Goal: Task Accomplishment & Management: Complete application form

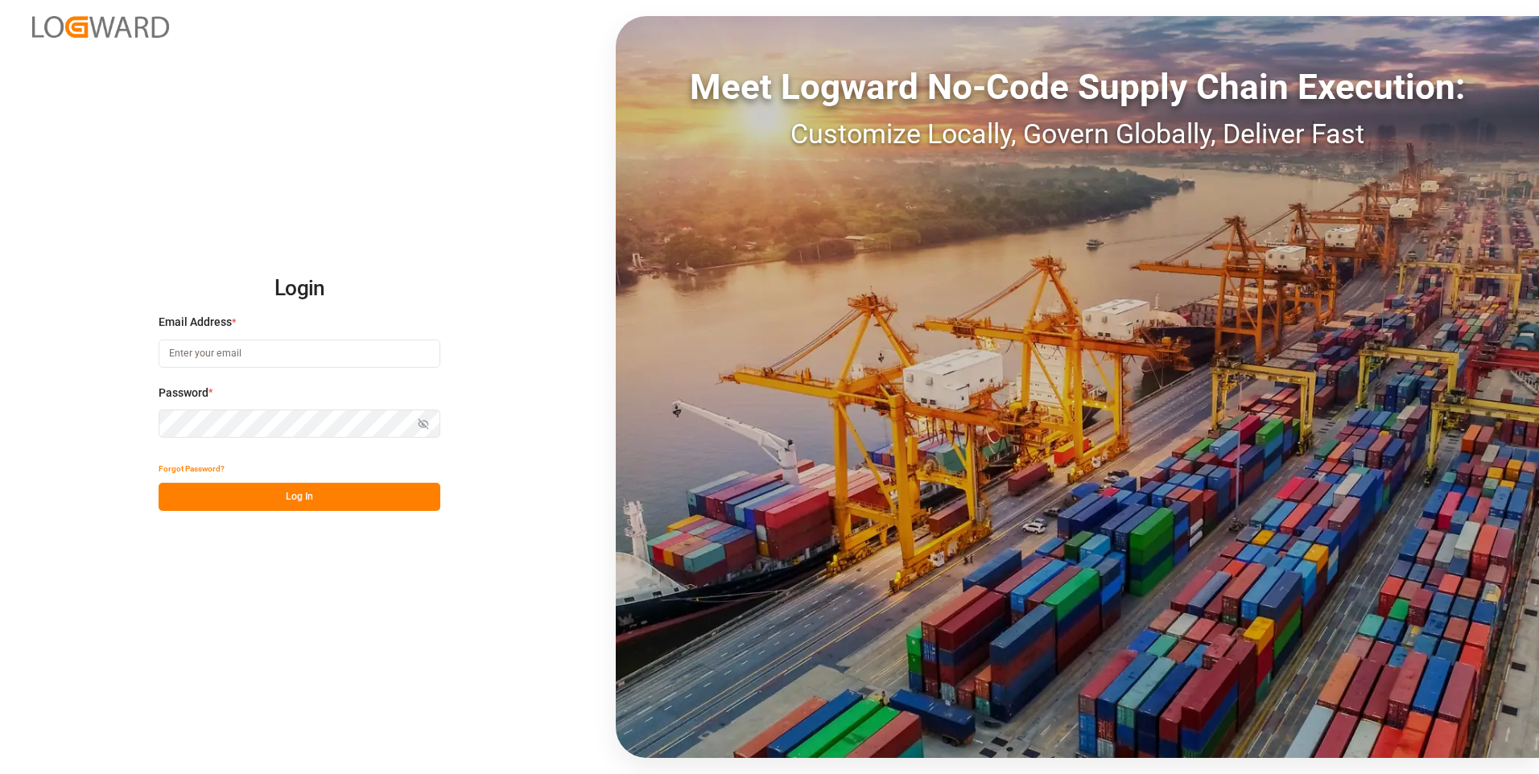
type input "[PERSON_NAME][EMAIL_ADDRESS][PERSON_NAME][DOMAIN_NAME]"
click at [286, 497] on button "Log In" at bounding box center [300, 497] width 282 height 28
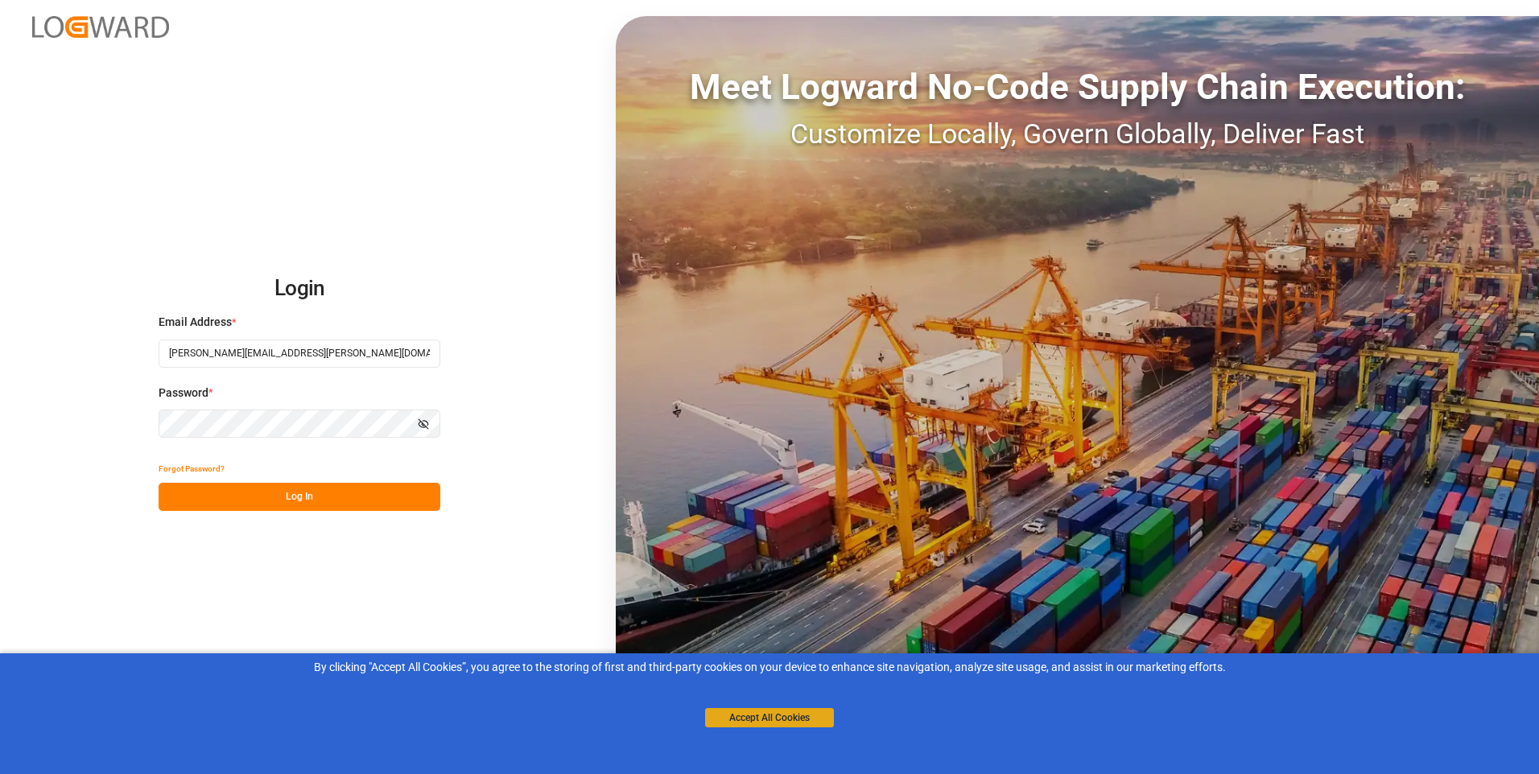
click at [755, 714] on button "Accept All Cookies" at bounding box center [769, 717] width 129 height 19
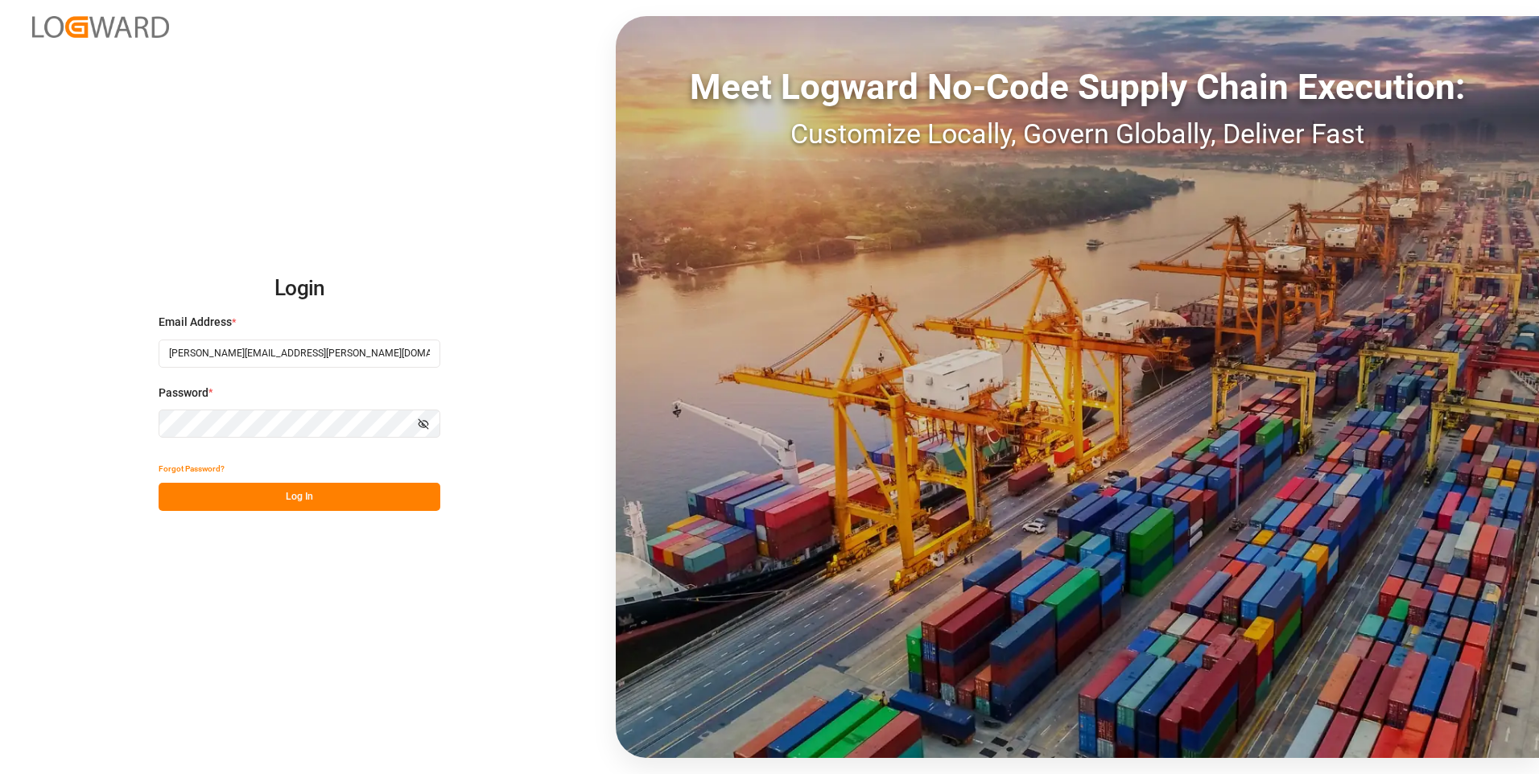
click at [332, 489] on button "Log In" at bounding box center [300, 497] width 282 height 28
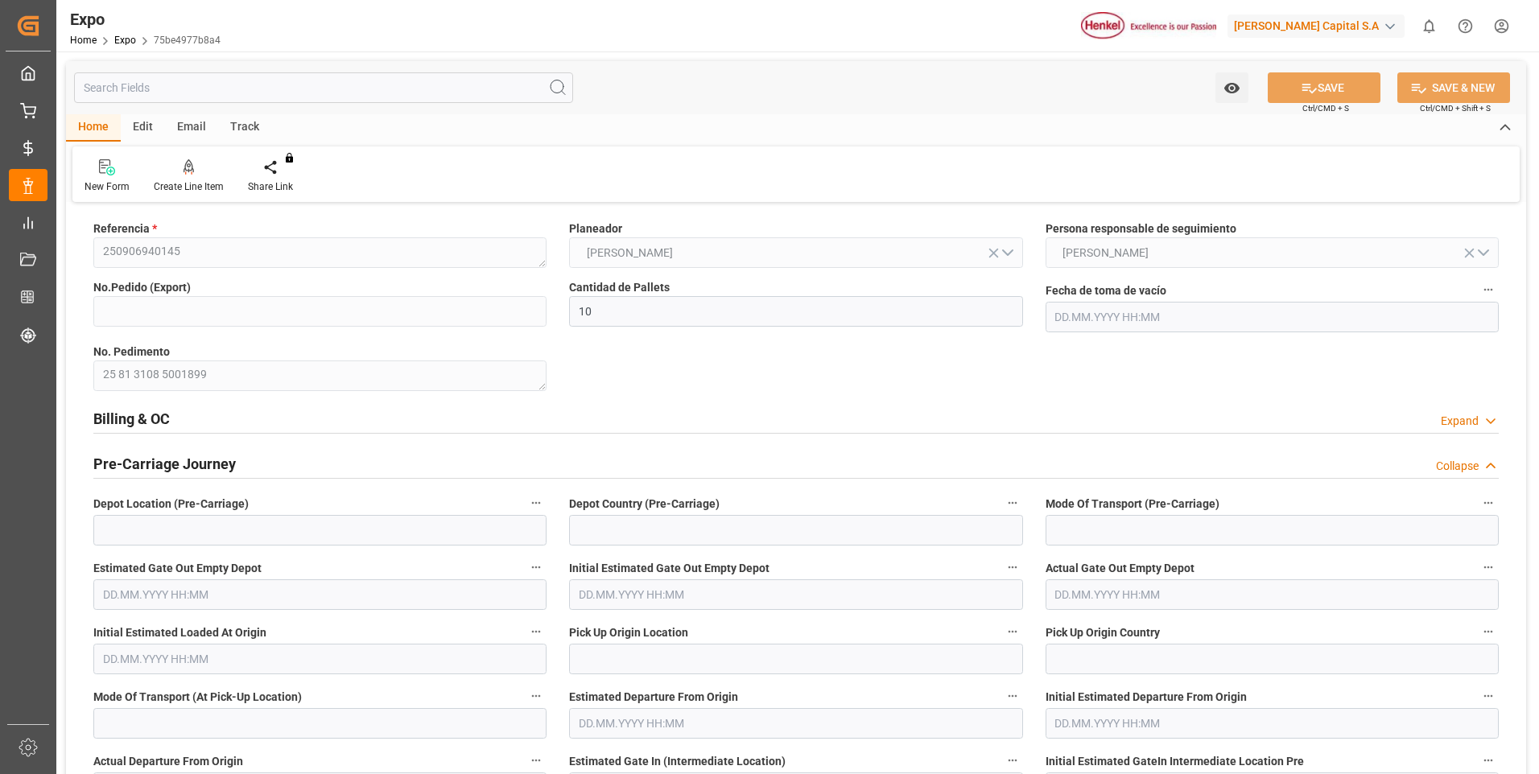
type input "10"
type input "4578582308"
type input "9292149"
type input "[DATE] 11:25"
type input "[DATE]"
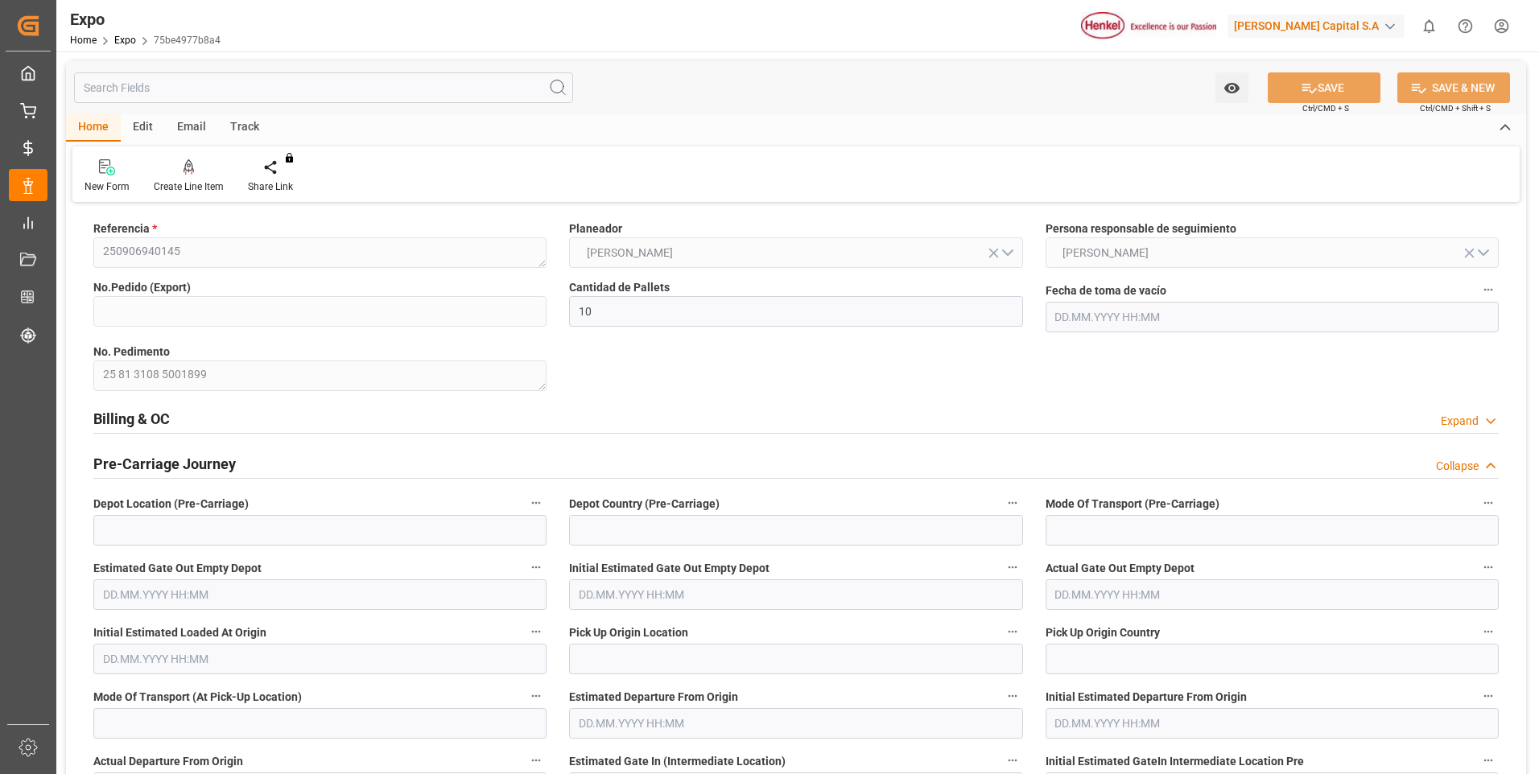
type input "[DATE]"
type input "[DATE] 03:59"
type input "[DATE] 18:00"
type input "[DATE] 20:47"
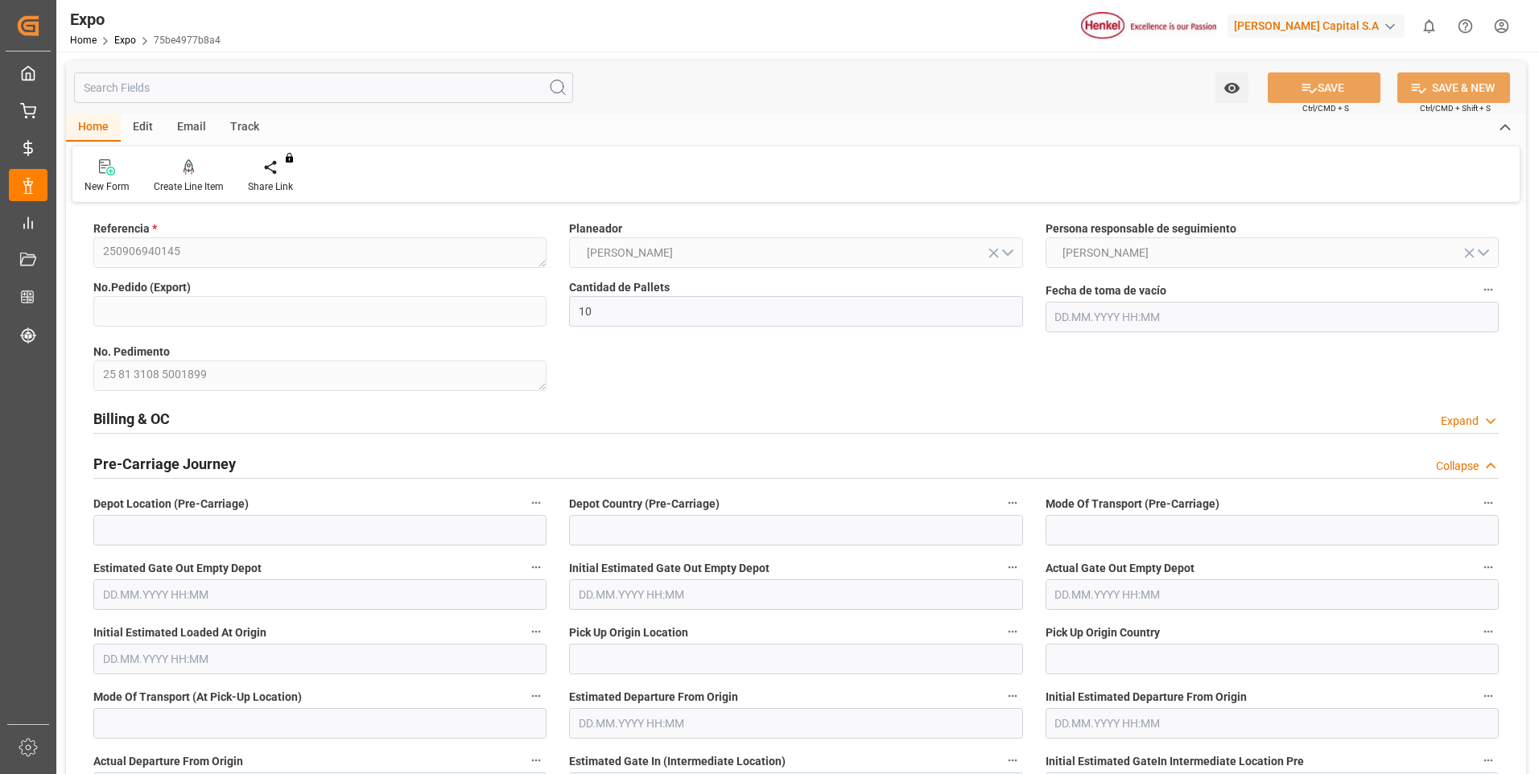
type input "[DATE] 14:00"
type input "[DATE] 06:24"
type input "[DATE] 07:00"
type input "[DATE] 23:00"
type input "[DATE] 10:51"
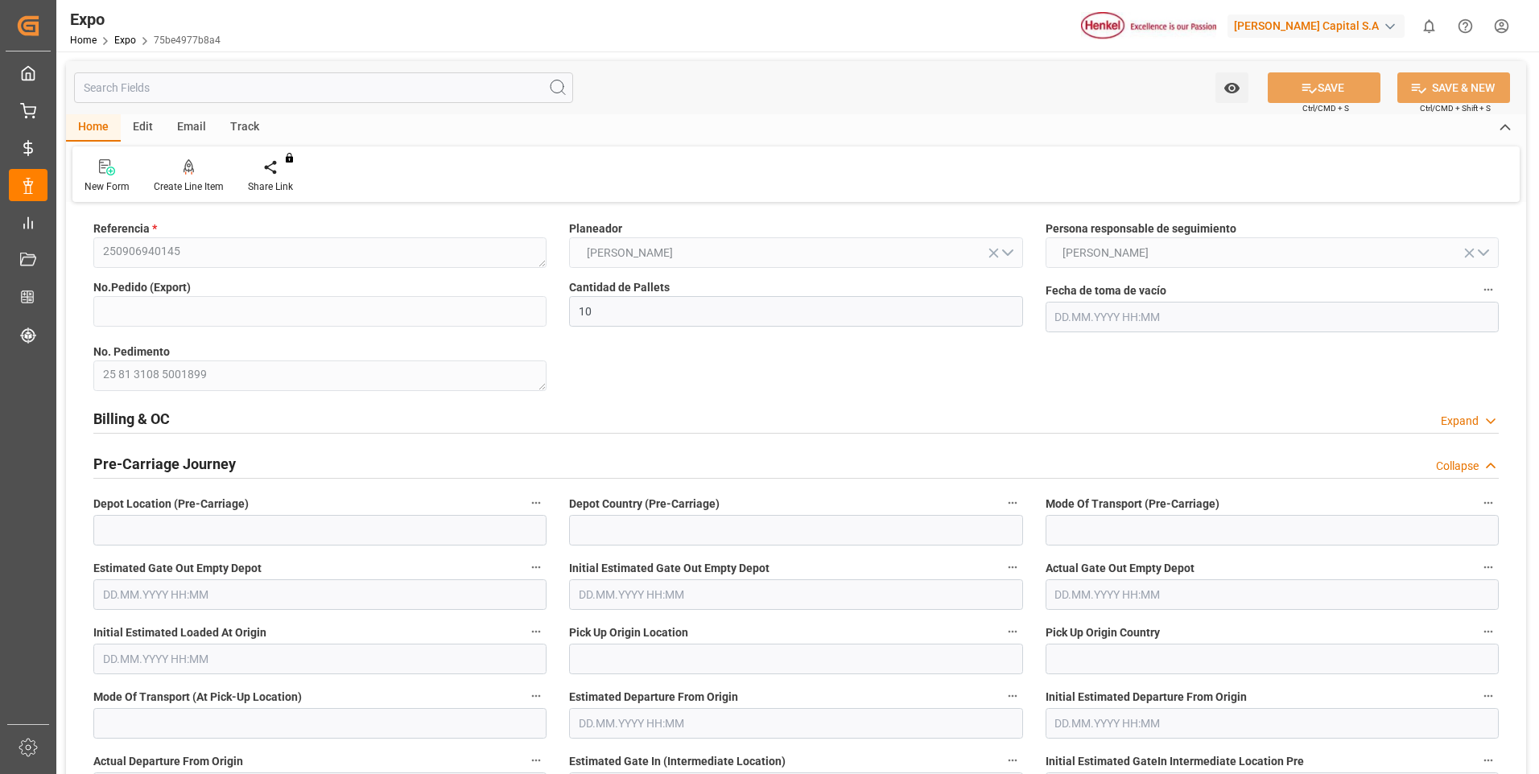
type input "[DATE] 10:51"
click at [1460, 424] on div "Expand" at bounding box center [1459, 421] width 38 height 17
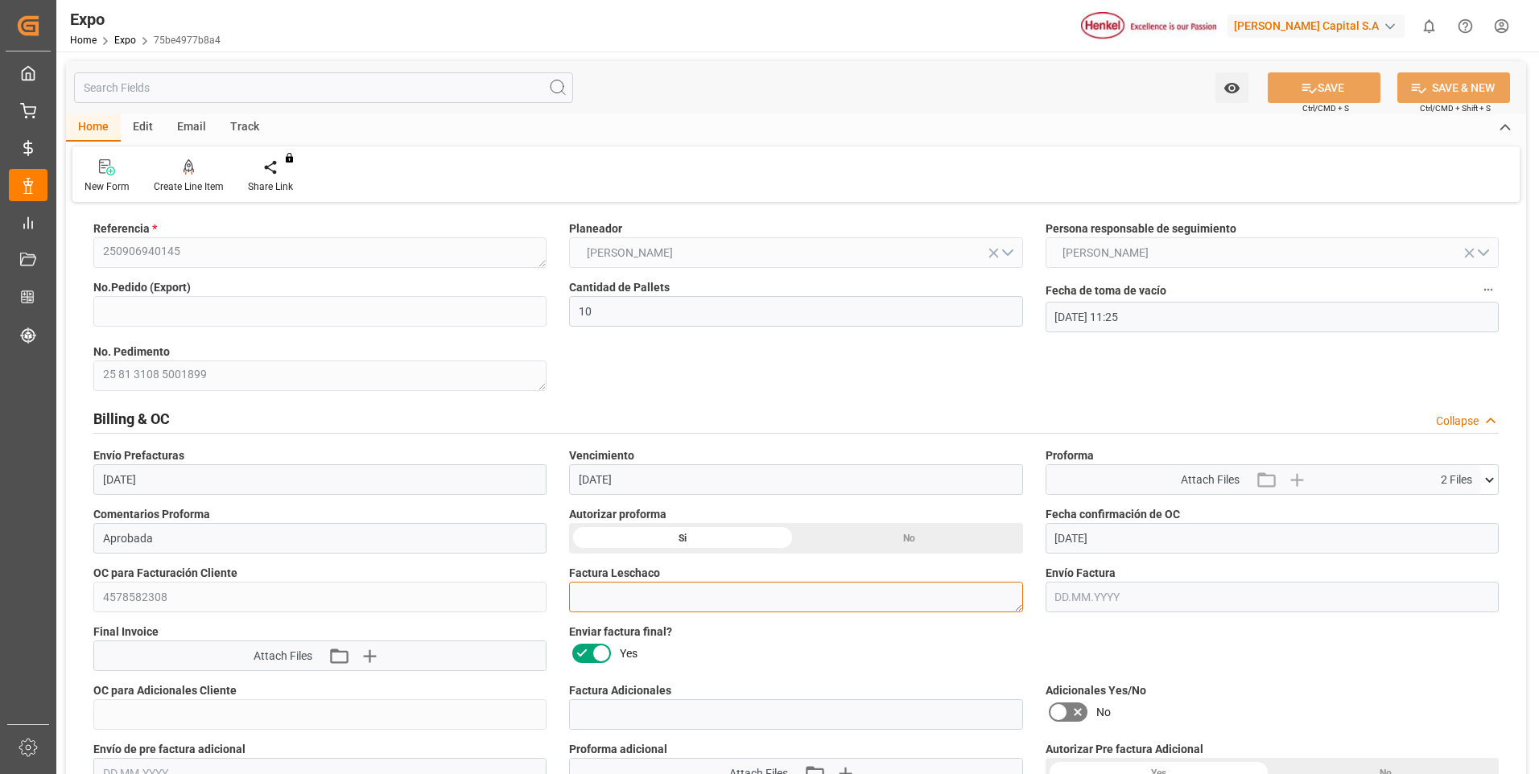
click at [636, 603] on textarea at bounding box center [795, 597] width 453 height 31
paste textarea "LM456136"
type textarea "LM456136"
click at [1304, 88] on icon at bounding box center [1309, 89] width 14 height 10
